Goal: Use online tool/utility: Use online tool/utility

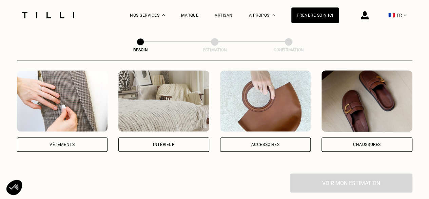
scroll to position [136, 0]
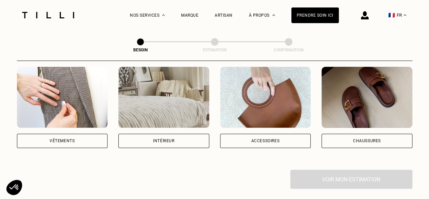
click at [183, 137] on div "Intérieur" at bounding box center [163, 140] width 91 height 14
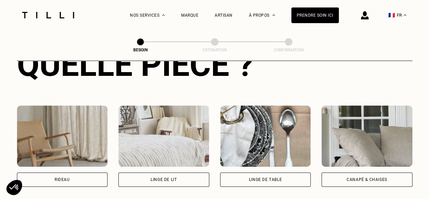
scroll to position [358, 0]
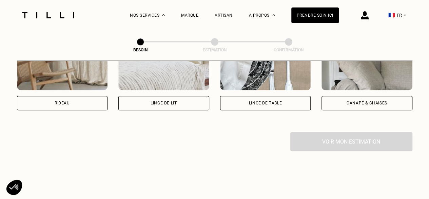
click at [63, 101] on div "Rideau" at bounding box center [62, 103] width 15 height 4
select select "FR"
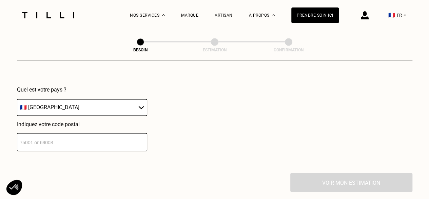
scroll to position [474, 0]
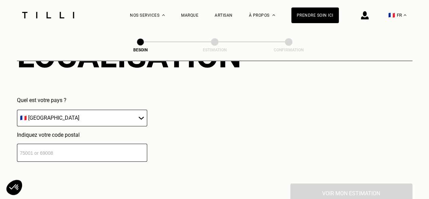
click at [72, 150] on input "number" at bounding box center [82, 152] width 130 height 18
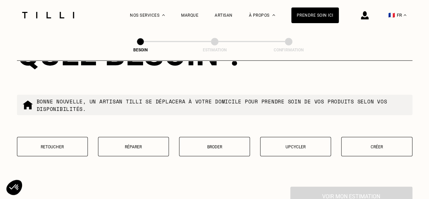
scroll to position [678, 0]
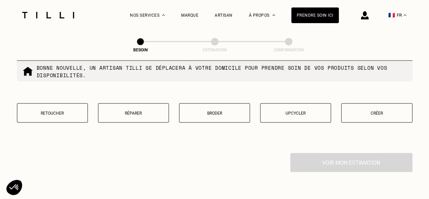
type input "75016"
click at [71, 111] on p "Retoucher" at bounding box center [52, 113] width 63 height 5
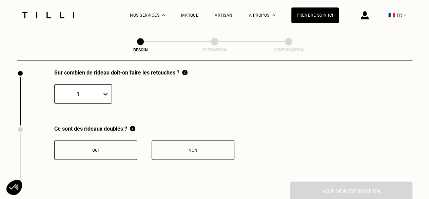
click at [105, 104] on div "1" at bounding box center [83, 93] width 58 height 19
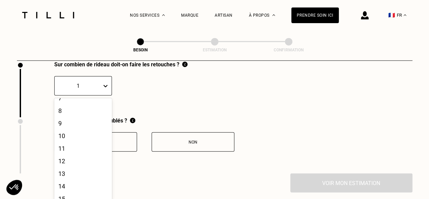
scroll to position [159, 0]
click at [66, 112] on div "14" at bounding box center [83, 117] width 58 height 13
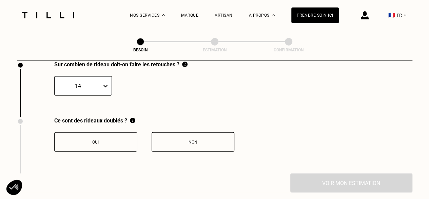
click at [181, 144] on button "Non" at bounding box center [193, 141] width 83 height 19
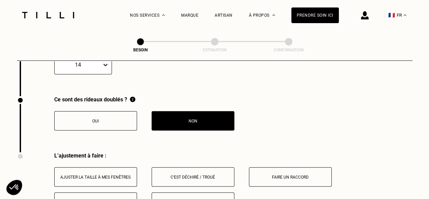
click at [102, 120] on button "Oui" at bounding box center [95, 120] width 83 height 19
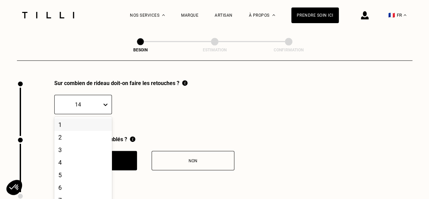
scroll to position [769, 0]
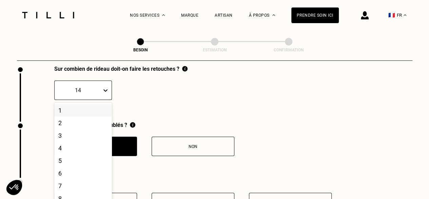
click at [96, 100] on div "20 results available. Use Up and Down to choose options, press Enter to select …" at bounding box center [83, 89] width 58 height 19
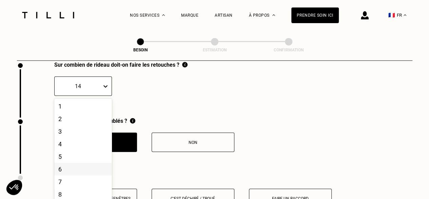
click at [77, 163] on div "6" at bounding box center [83, 169] width 58 height 13
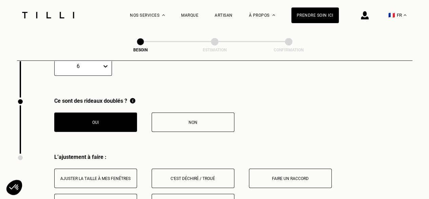
scroll to position [837, 0]
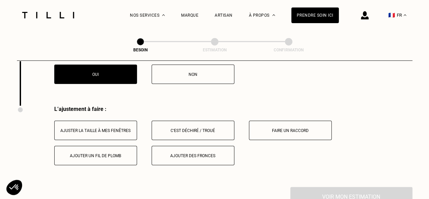
click at [127, 128] on div "Ajuster la taille à mes fenêtres" at bounding box center [95, 130] width 75 height 5
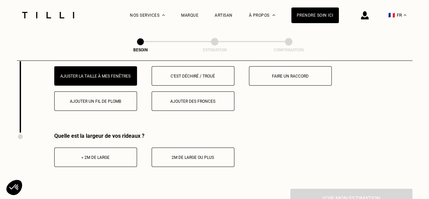
scroll to position [905, 0]
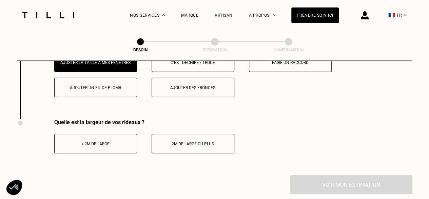
click at [115, 143] on button "< 2m de large" at bounding box center [95, 143] width 83 height 19
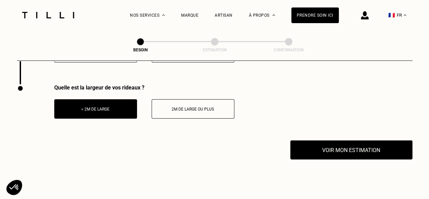
scroll to position [973, 0]
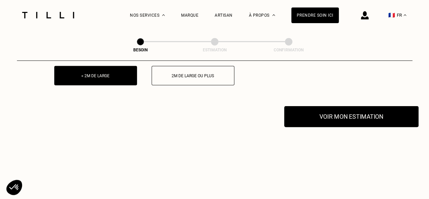
click at [307, 111] on button "Voir mon estimation" at bounding box center [351, 116] width 134 height 21
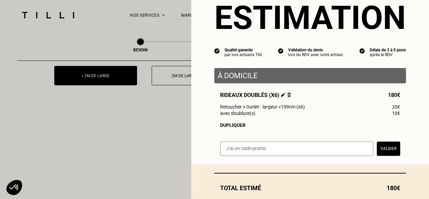
scroll to position [34, 0]
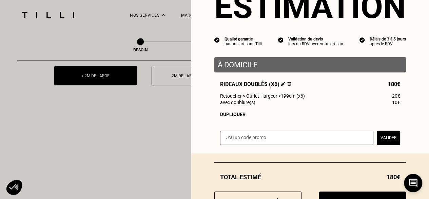
click at [392, 105] on span "10€" at bounding box center [396, 101] width 8 height 5
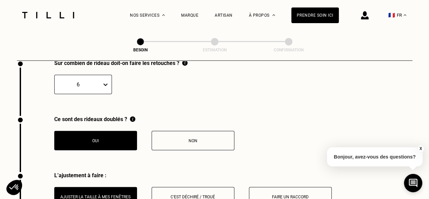
scroll to position [769, 0]
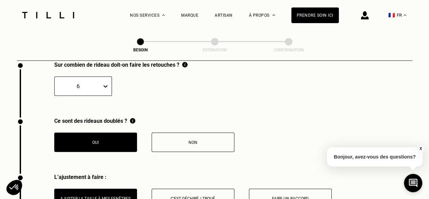
click at [201, 134] on button "Non" at bounding box center [193, 141] width 83 height 19
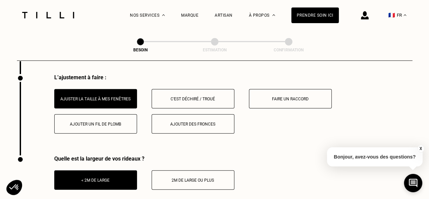
scroll to position [930, 0]
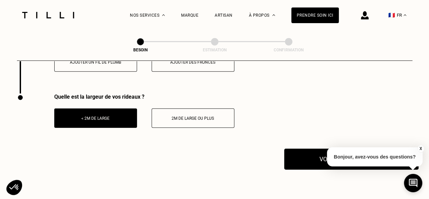
click at [294, 151] on button "Voir mon estimation" at bounding box center [351, 158] width 134 height 21
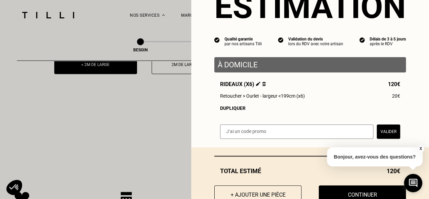
scroll to position [1032, 0]
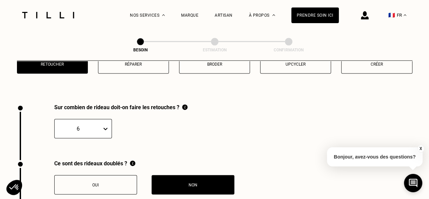
click at [106, 123] on div "6" at bounding box center [83, 128] width 58 height 19
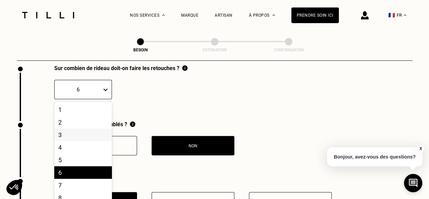
scroll to position [769, 0]
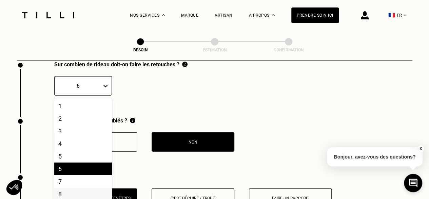
click at [72, 191] on div "8" at bounding box center [83, 193] width 58 height 13
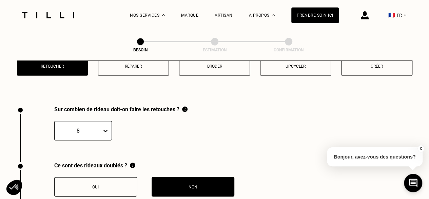
scroll to position [735, 0]
